Goal: Information Seeking & Learning: Learn about a topic

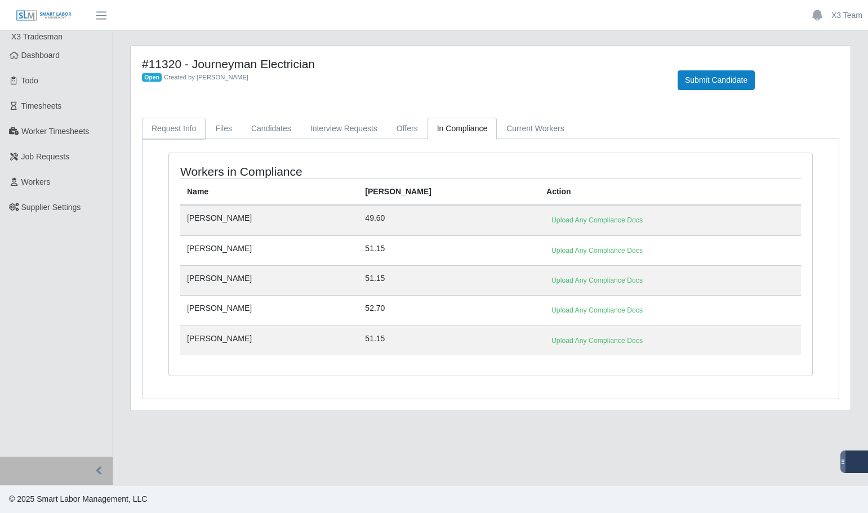
click at [162, 130] on link "Request Info" at bounding box center [174, 129] width 64 height 22
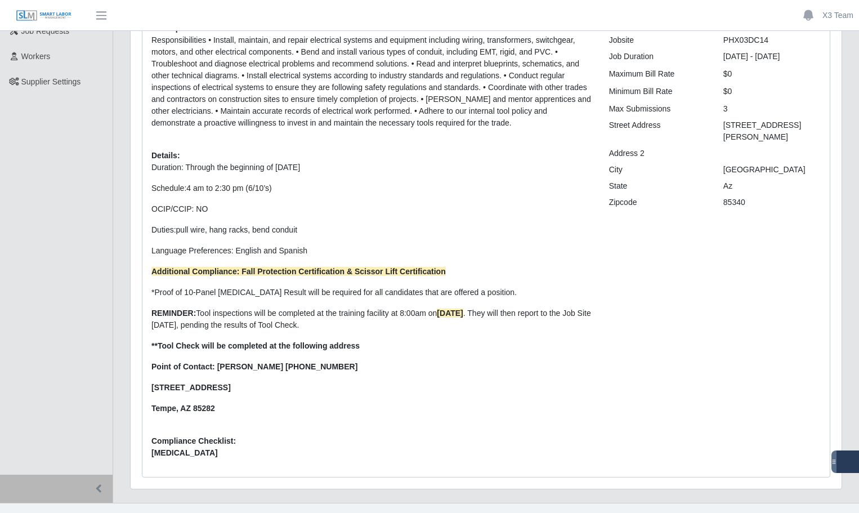
scroll to position [144, 0]
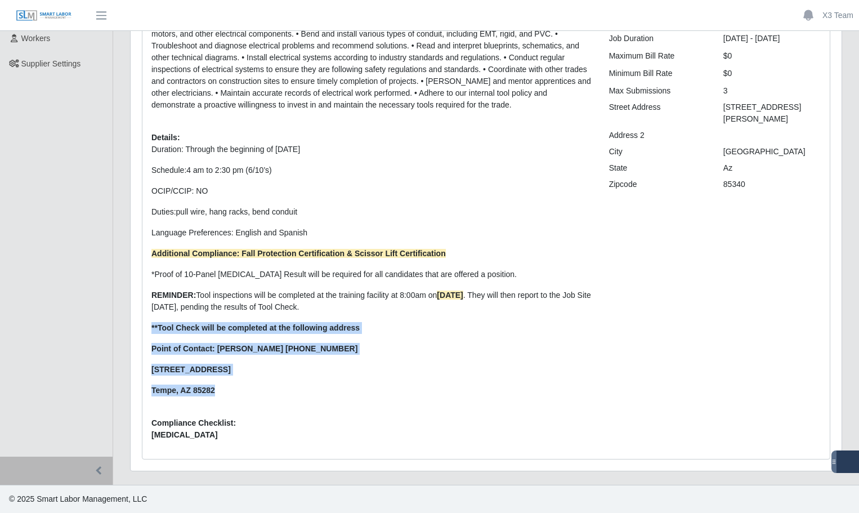
drag, startPoint x: 152, startPoint y: 327, endPoint x: 223, endPoint y: 390, distance: 95.0
click at [223, 390] on p "Duration: Through the beginning of [DATE] Schedule: 4 am to 2:30 pm (6/10’s) OC…" at bounding box center [372, 270] width 441 height 253
copy p "**Tool Check will be completed at the following address Point of Contact: [PERS…"
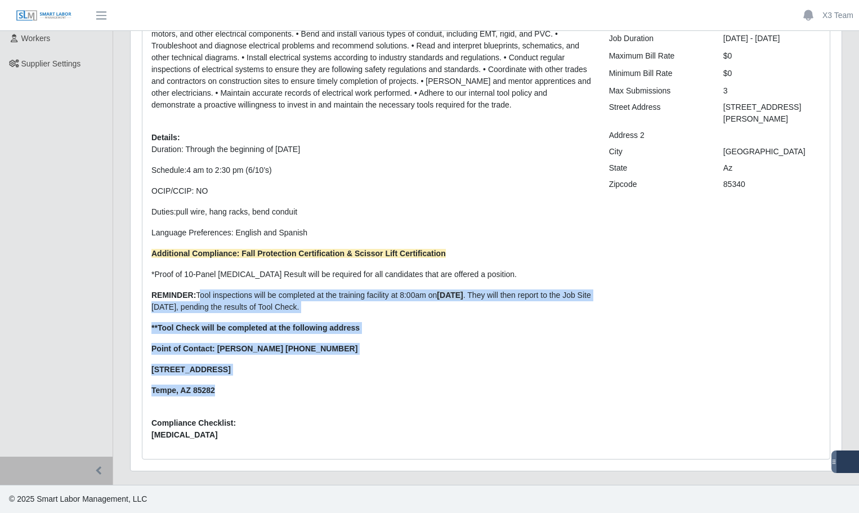
drag, startPoint x: 196, startPoint y: 295, endPoint x: 248, endPoint y: 385, distance: 103.5
click at [248, 385] on p "Duration: Through the beginning of [DATE] Schedule: 4 am to 2:30 pm (6/10’s) OC…" at bounding box center [372, 270] width 441 height 253
copy p "Tool inspections will be completed at the training facility at 8:00am [DATE] . …"
click at [488, 337] on p "Duration: Through the beginning of [DATE] Schedule: 4 am to 2:30 pm (6/10’s) OC…" at bounding box center [372, 270] width 441 height 253
click at [237, 364] on p "[STREET_ADDRESS]" at bounding box center [372, 370] width 441 height 12
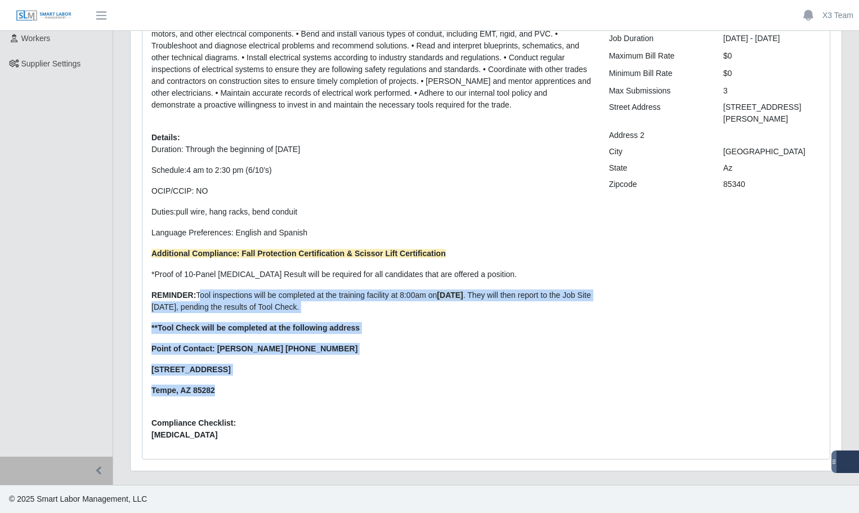
drag, startPoint x: 197, startPoint y: 295, endPoint x: 257, endPoint y: 357, distance: 86.4
click at [271, 388] on p "Duration: Through the beginning of [DATE] Schedule: 4 am to 2:30 pm (6/10’s) OC…" at bounding box center [372, 270] width 441 height 253
copy p "Tool inspections will be completed at the training facility at 8:00am [DATE] . …"
